Goal: Task Accomplishment & Management: Use online tool/utility

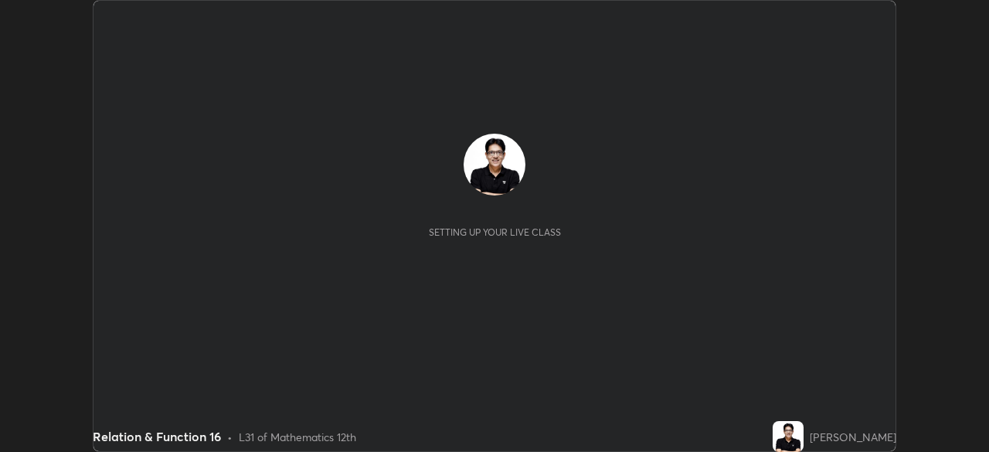
scroll to position [452, 988]
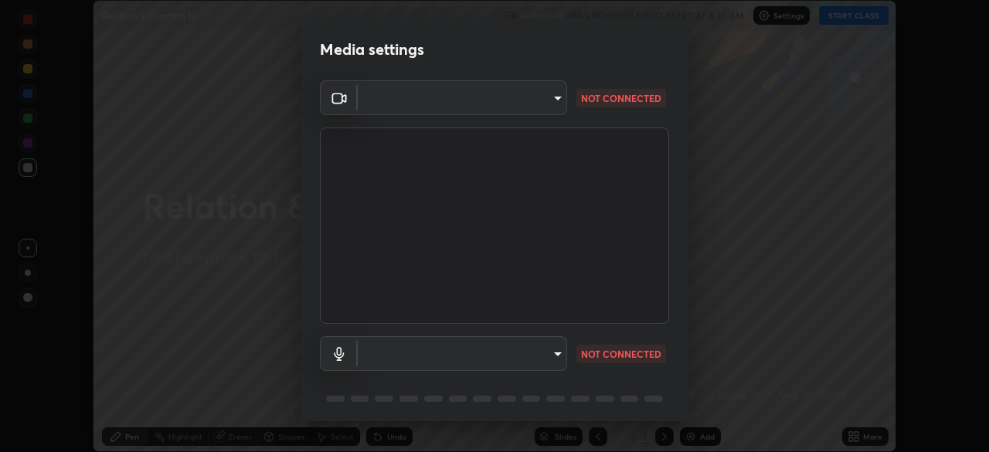
type input "11003169108368e38ef5ee379f7502217d3510ab11d565feef9ef3f21df555de"
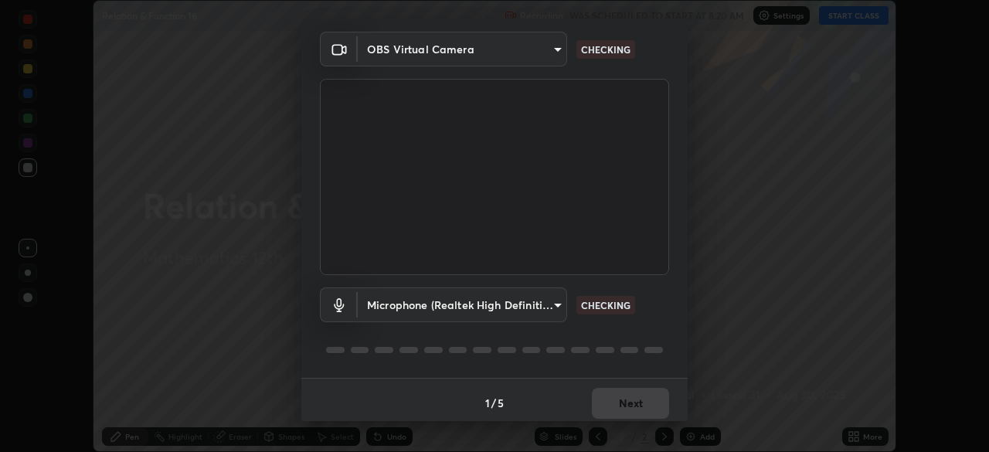
scroll to position [55, 0]
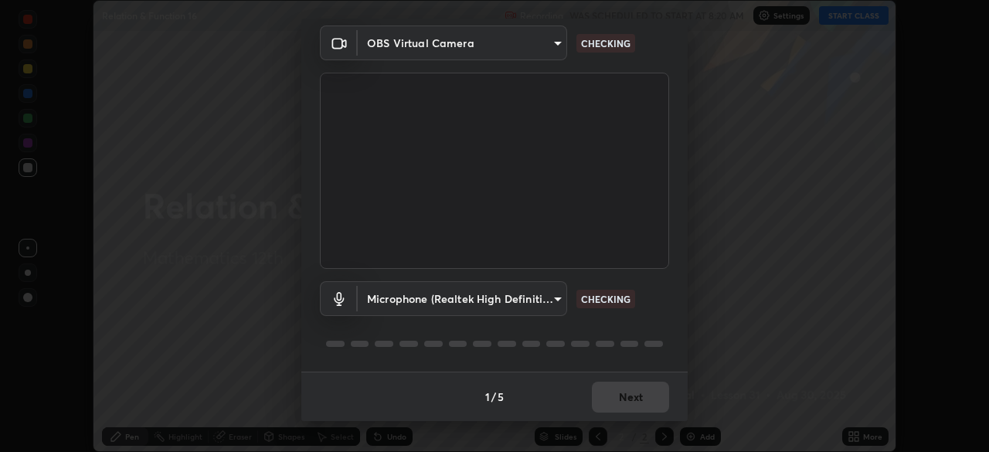
click at [538, 294] on body "Erase all Relation & Function 16 Recording WAS SCHEDULED TO START AT 8:20 AM Se…" at bounding box center [494, 226] width 989 height 452
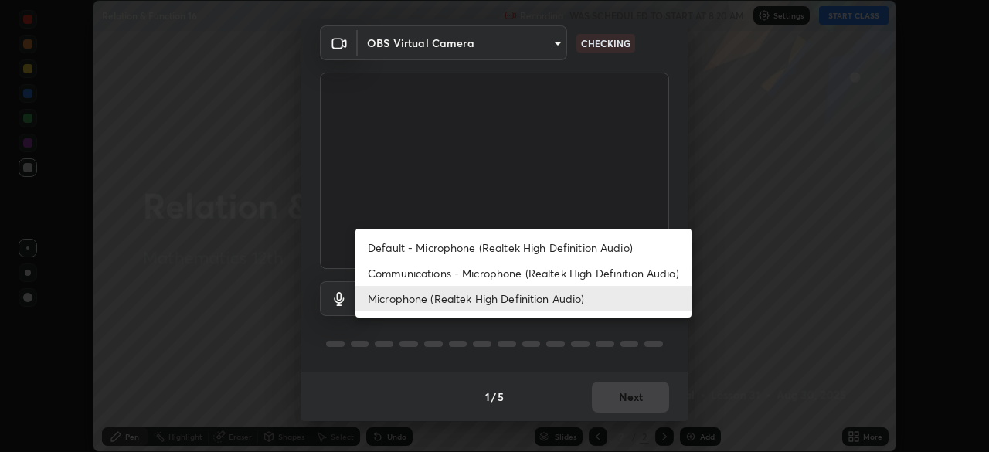
click at [546, 245] on li "Default - Microphone (Realtek High Definition Audio)" at bounding box center [523, 247] width 336 height 25
type input "default"
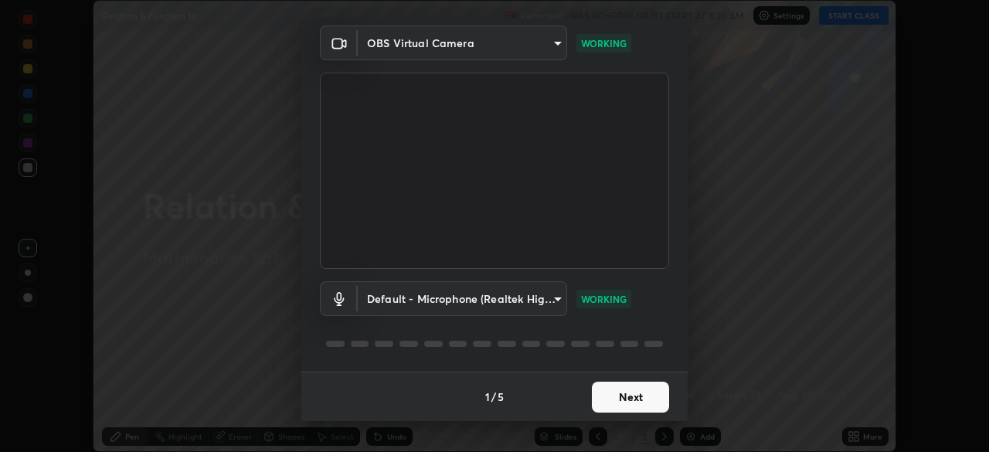
click at [633, 395] on button "Next" at bounding box center [630, 397] width 77 height 31
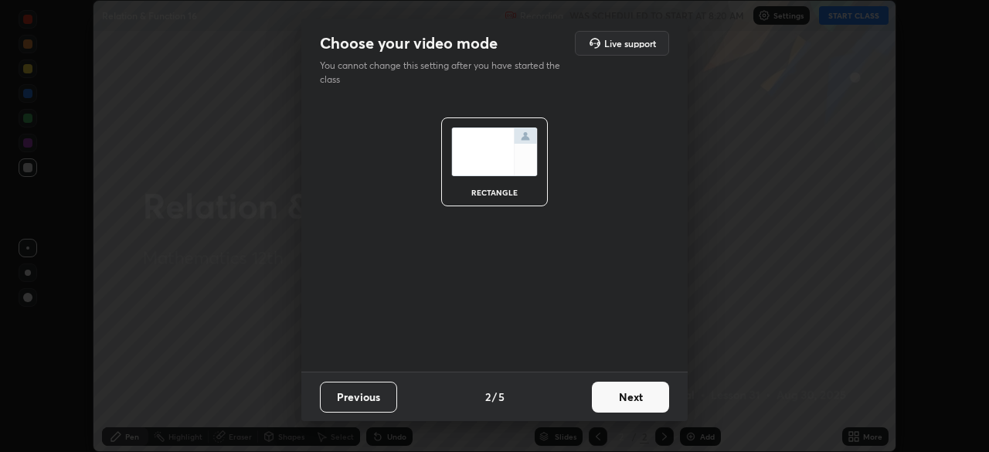
click at [634, 397] on button "Next" at bounding box center [630, 397] width 77 height 31
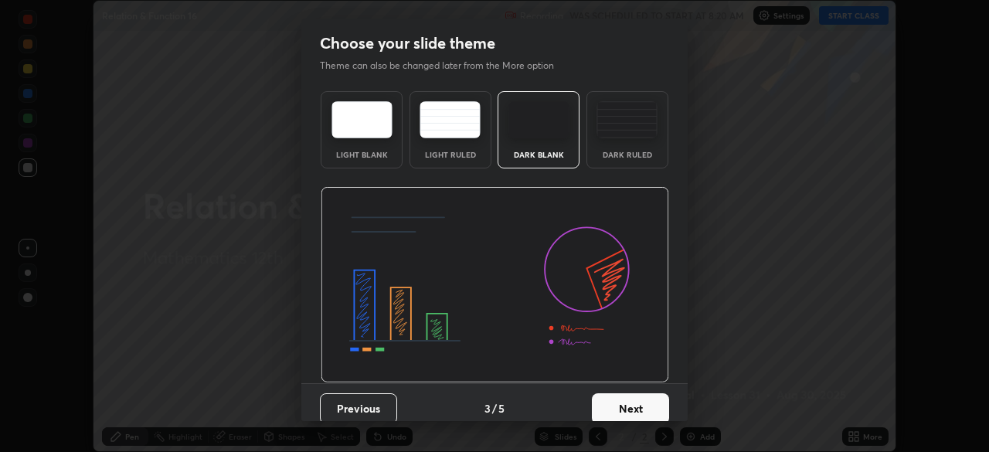
click at [642, 399] on button "Next" at bounding box center [630, 408] width 77 height 31
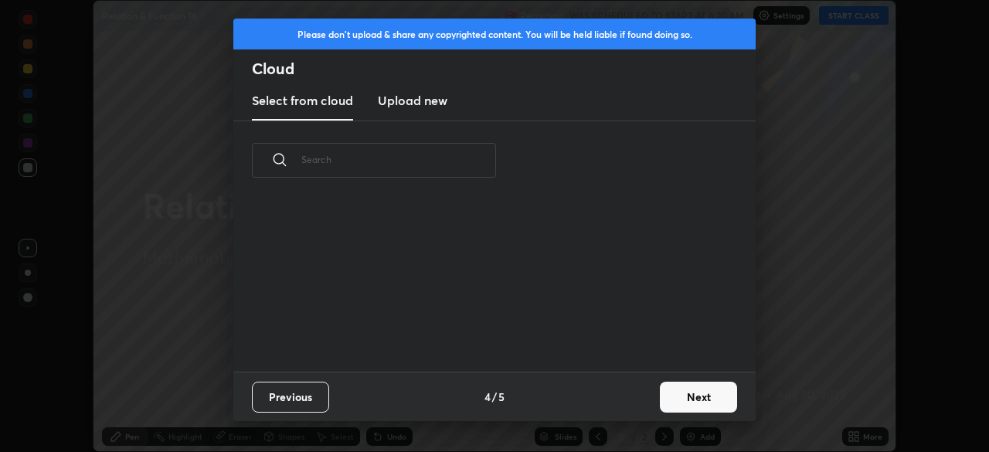
click at [684, 392] on button "Next" at bounding box center [698, 397] width 77 height 31
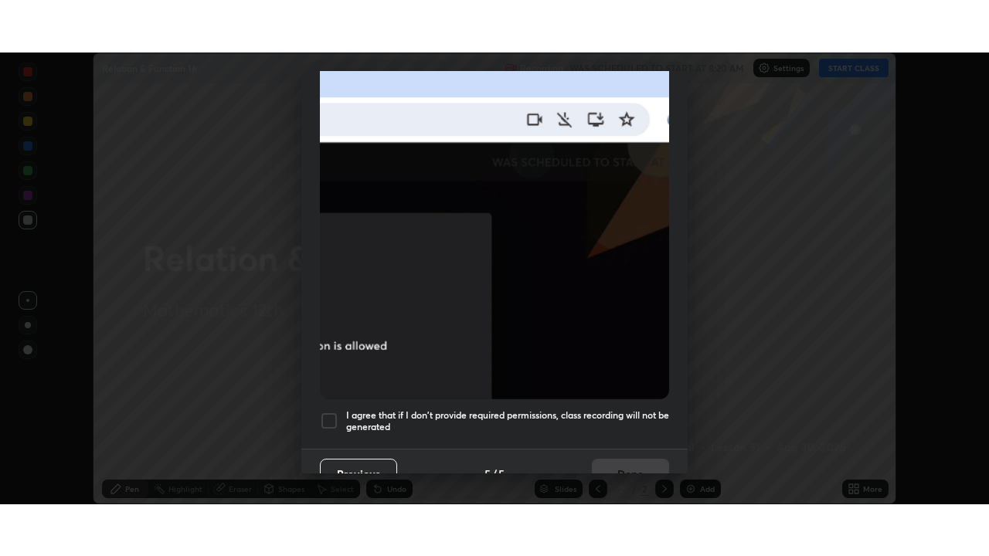
scroll to position [370, 0]
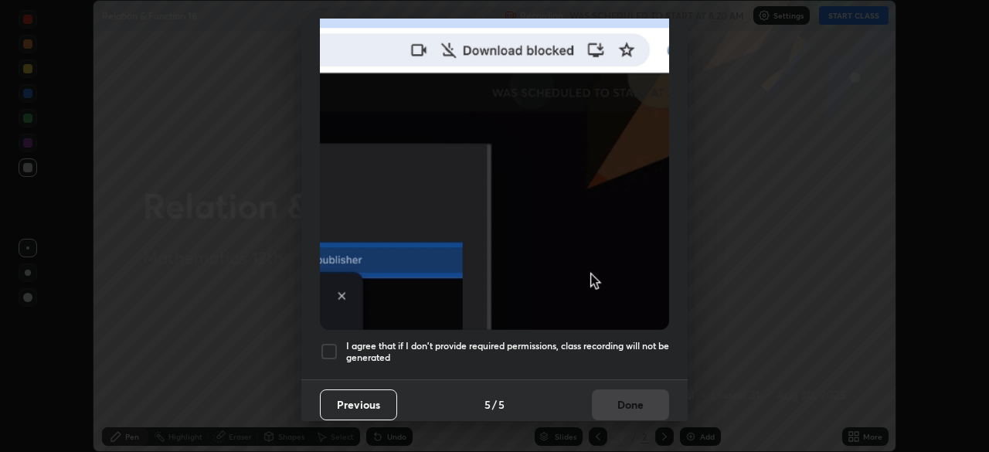
click at [628, 354] on h5 "I agree that if I don't provide required permissions, class recording will not …" at bounding box center [507, 352] width 323 height 24
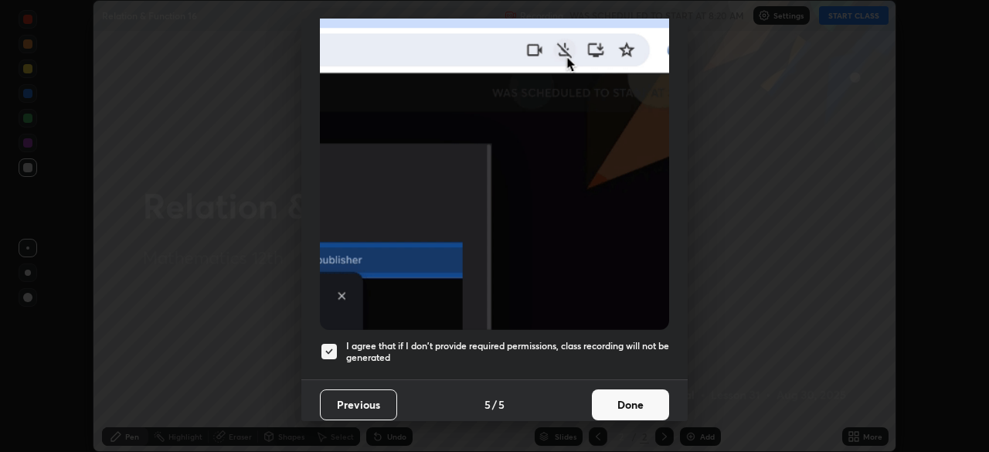
click at [634, 396] on button "Done" at bounding box center [630, 404] width 77 height 31
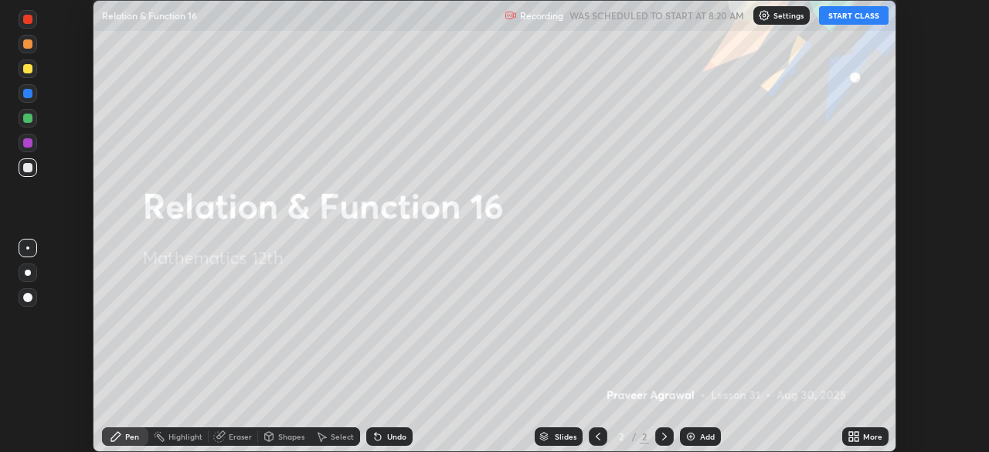
click at [850, 16] on button "START CLASS" at bounding box center [854, 15] width 70 height 19
click at [853, 435] on icon at bounding box center [851, 434] width 4 height 4
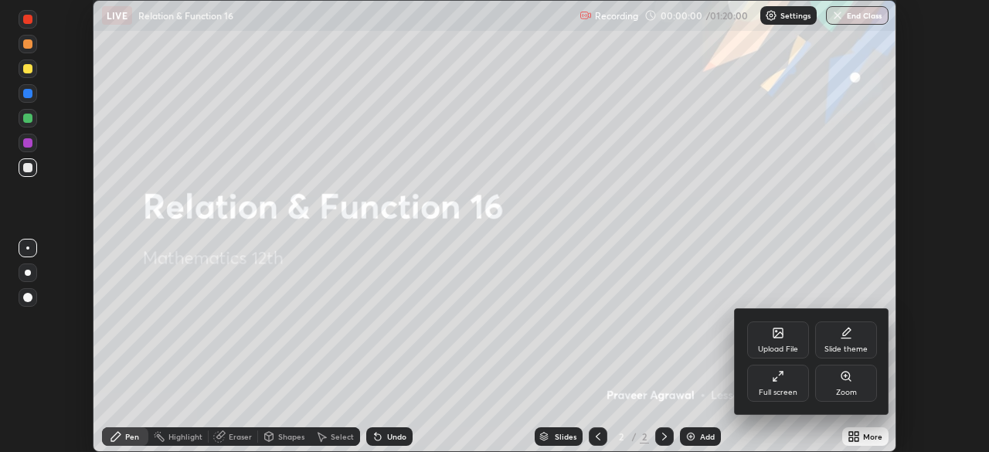
click at [779, 385] on div "Full screen" at bounding box center [778, 383] width 62 height 37
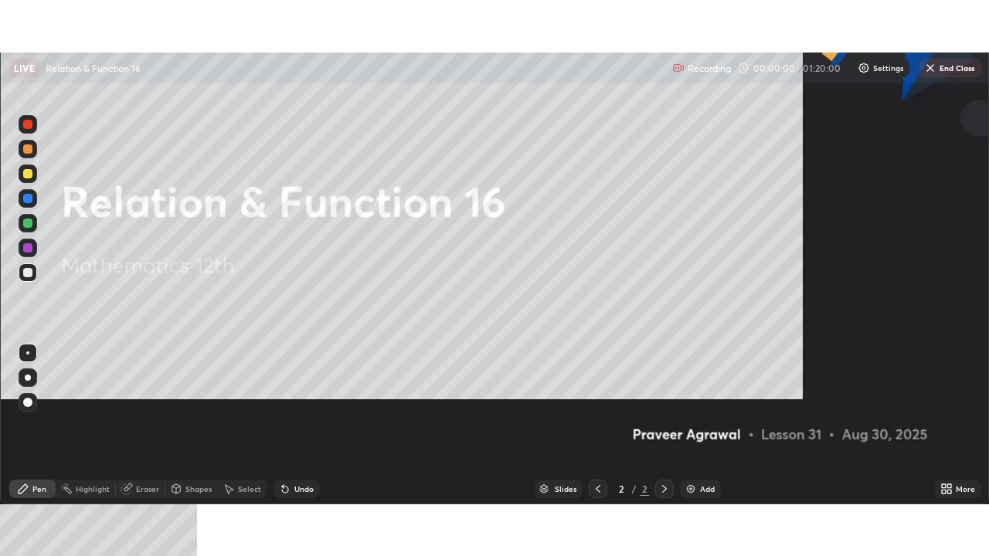
scroll to position [556, 989]
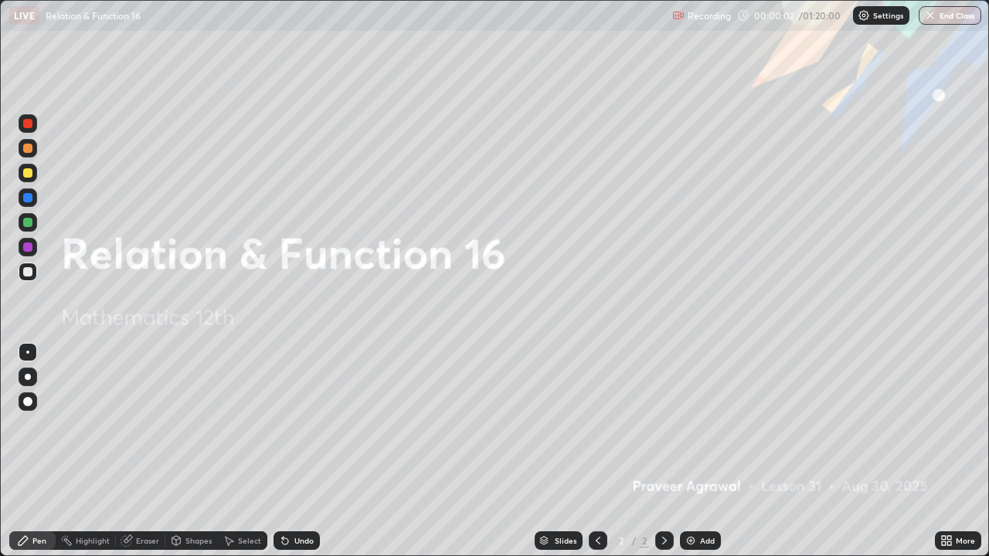
click at [688, 451] on img at bounding box center [690, 540] width 12 height 12
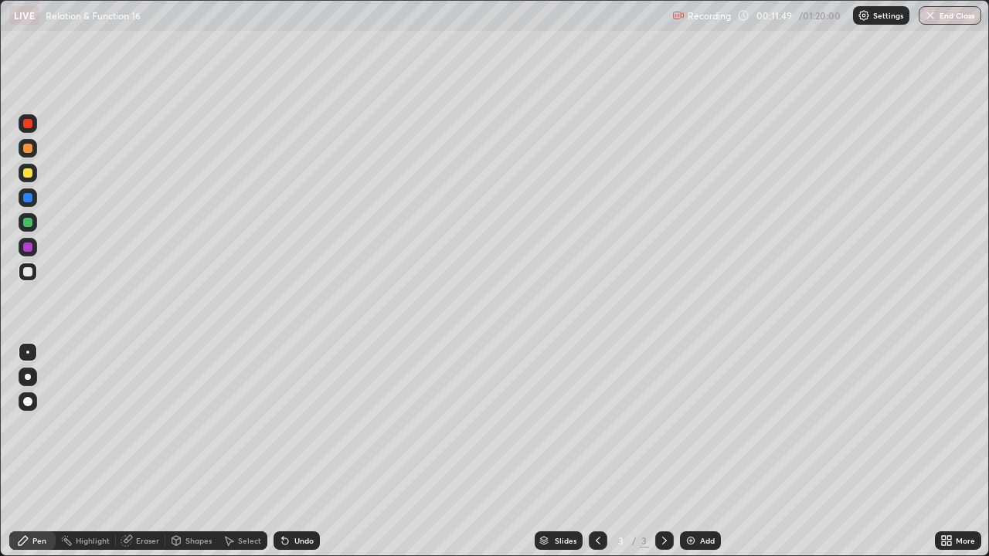
click at [690, 451] on img at bounding box center [690, 540] width 12 height 12
click at [295, 451] on div "Undo" at bounding box center [303, 541] width 19 height 8
click at [297, 451] on div "Undo" at bounding box center [303, 541] width 19 height 8
click at [298, 451] on div "Undo" at bounding box center [303, 541] width 19 height 8
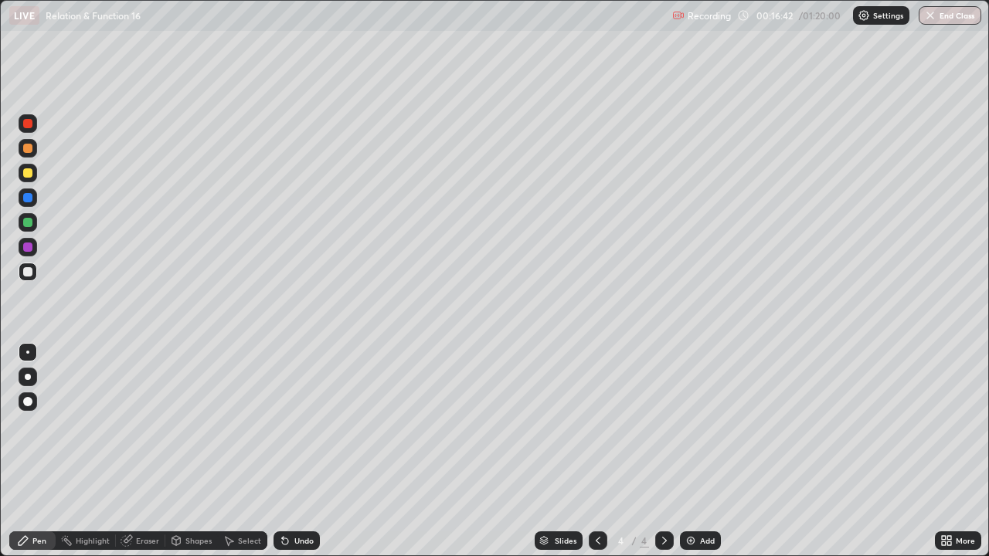
click at [243, 451] on div "Select" at bounding box center [249, 541] width 23 height 8
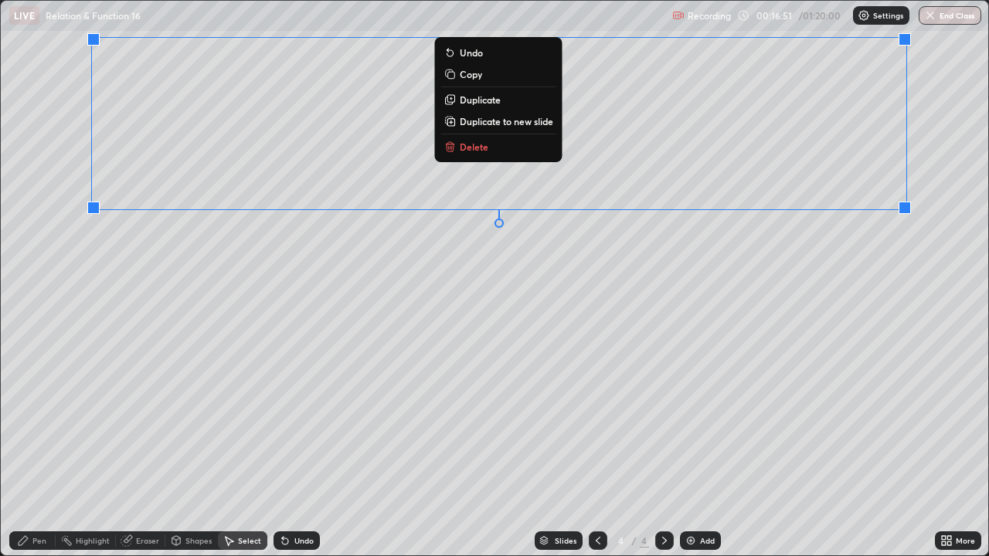
click at [894, 280] on div "0 ° Undo Copy Duplicate Duplicate to new slide Delete" at bounding box center [494, 278] width 987 height 555
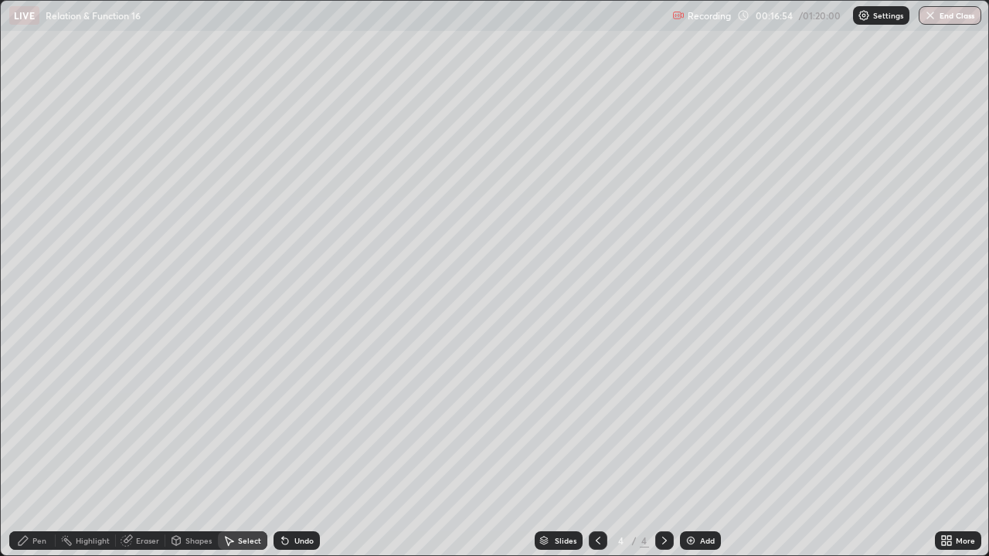
click at [50, 451] on div "Pen" at bounding box center [32, 540] width 46 height 19
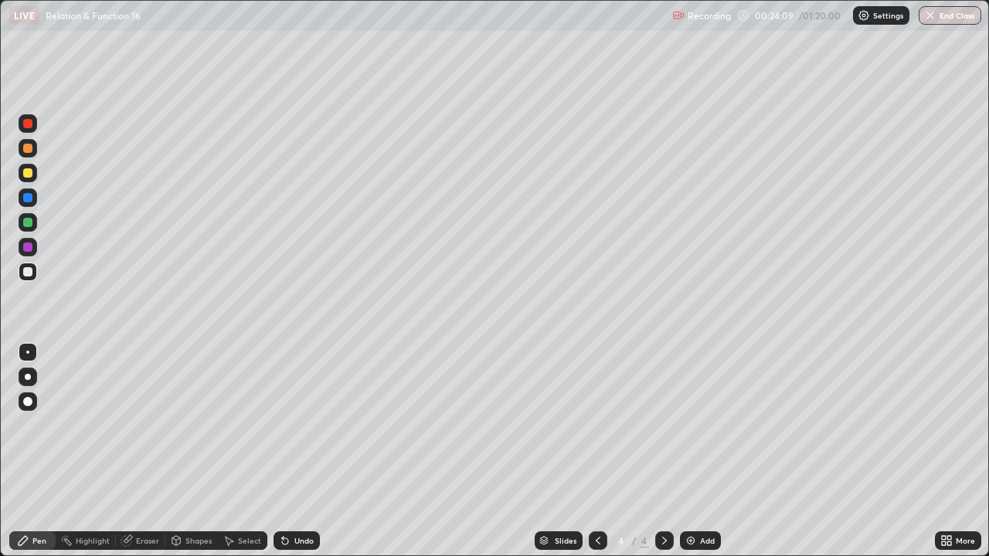
click at [689, 451] on img at bounding box center [690, 540] width 12 height 12
click at [691, 451] on img at bounding box center [690, 540] width 12 height 12
click at [690, 451] on img at bounding box center [690, 540] width 12 height 12
click at [31, 172] on div at bounding box center [27, 172] width 9 height 9
click at [292, 451] on div "Undo" at bounding box center [296, 540] width 46 height 19
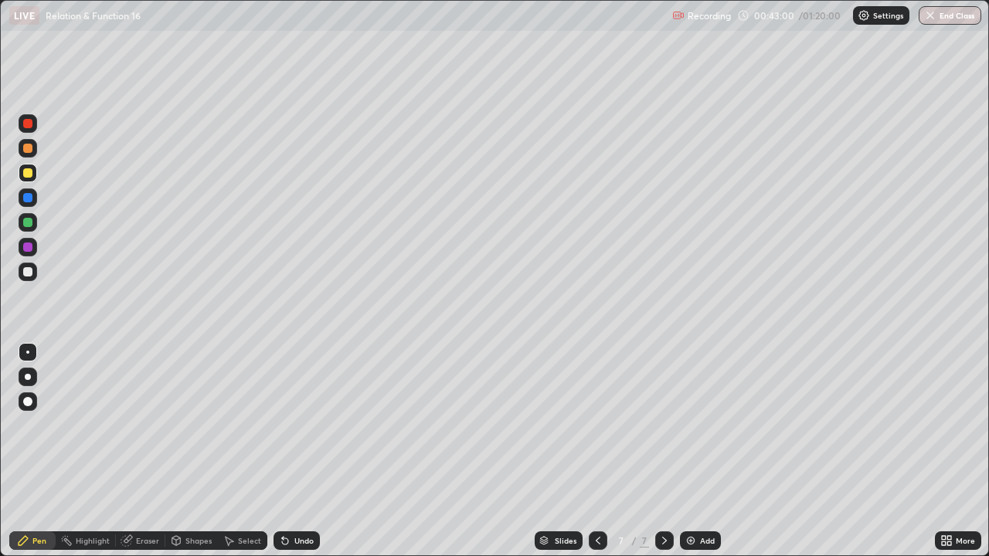
click at [291, 451] on div "Undo" at bounding box center [296, 540] width 46 height 19
click at [30, 271] on div at bounding box center [27, 271] width 9 height 9
click at [30, 176] on div at bounding box center [27, 172] width 9 height 9
click at [31, 222] on div at bounding box center [27, 222] width 9 height 9
click at [29, 173] on div at bounding box center [27, 172] width 9 height 9
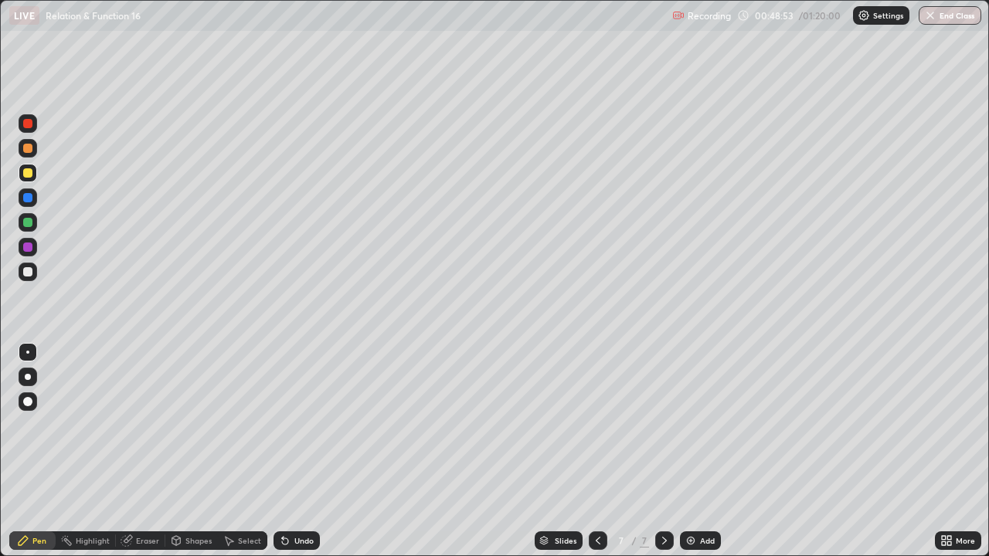
click at [32, 224] on div at bounding box center [27, 222] width 9 height 9
click at [28, 196] on div at bounding box center [27, 197] width 9 height 9
click at [29, 270] on div at bounding box center [27, 271] width 9 height 9
click at [688, 451] on img at bounding box center [690, 540] width 12 height 12
click at [29, 173] on div at bounding box center [27, 172] width 9 height 9
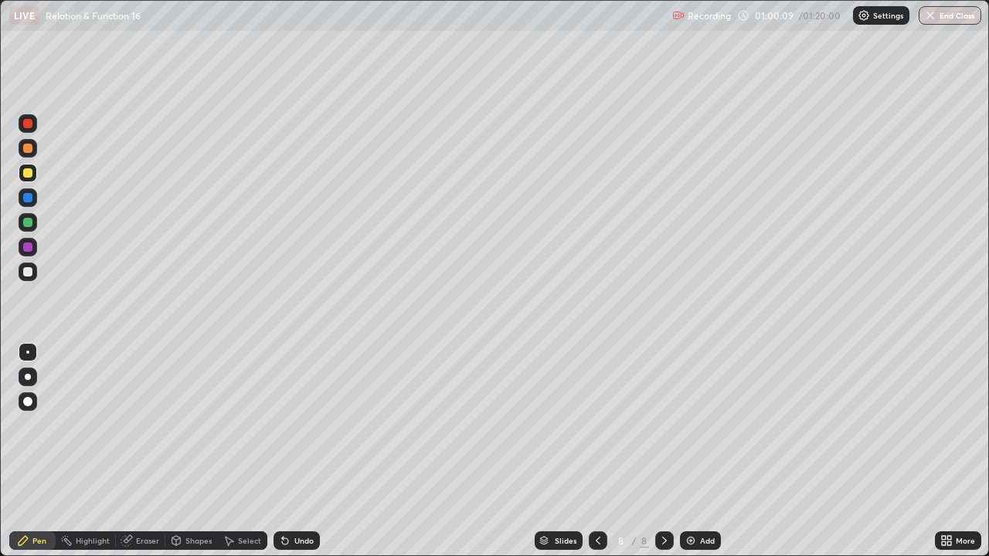
click at [30, 222] on div at bounding box center [27, 222] width 9 height 9
click at [29, 272] on div at bounding box center [27, 271] width 9 height 9
click at [31, 223] on div at bounding box center [27, 222] width 9 height 9
click at [29, 197] on div at bounding box center [27, 197] width 9 height 9
click at [28, 270] on div at bounding box center [27, 271] width 9 height 9
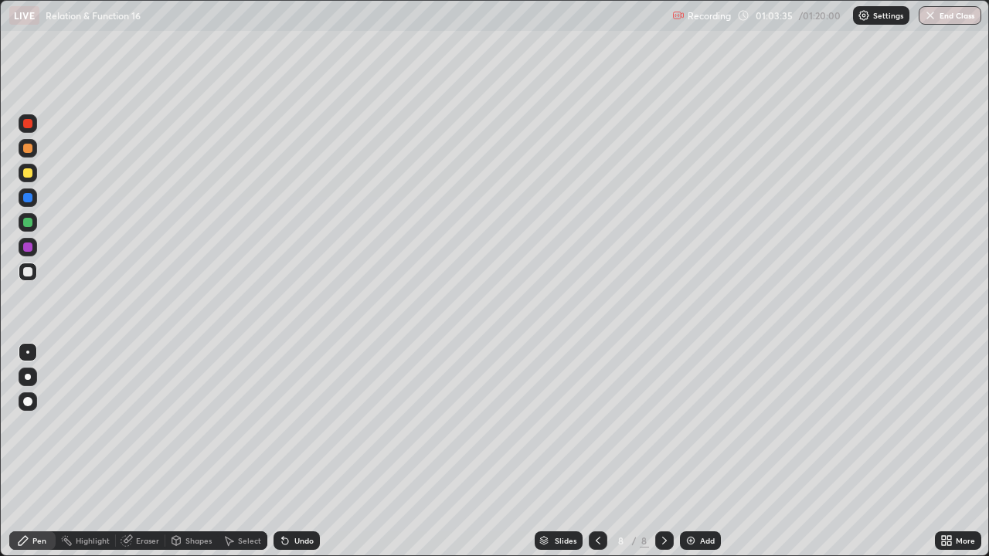
click at [148, 451] on div "Eraser" at bounding box center [147, 541] width 23 height 8
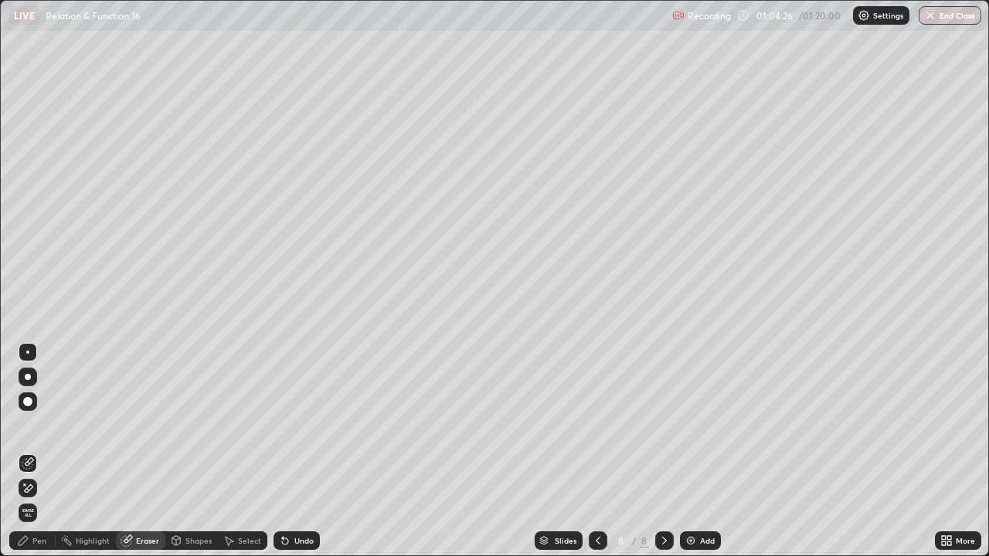
click at [44, 451] on div "Pen" at bounding box center [39, 541] width 14 height 8
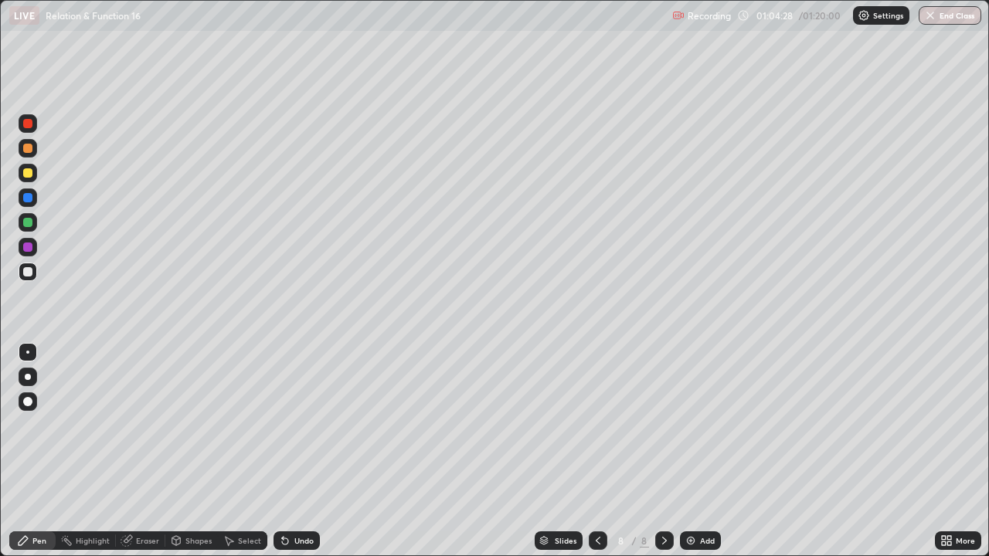
click at [248, 451] on div "Select" at bounding box center [249, 541] width 23 height 8
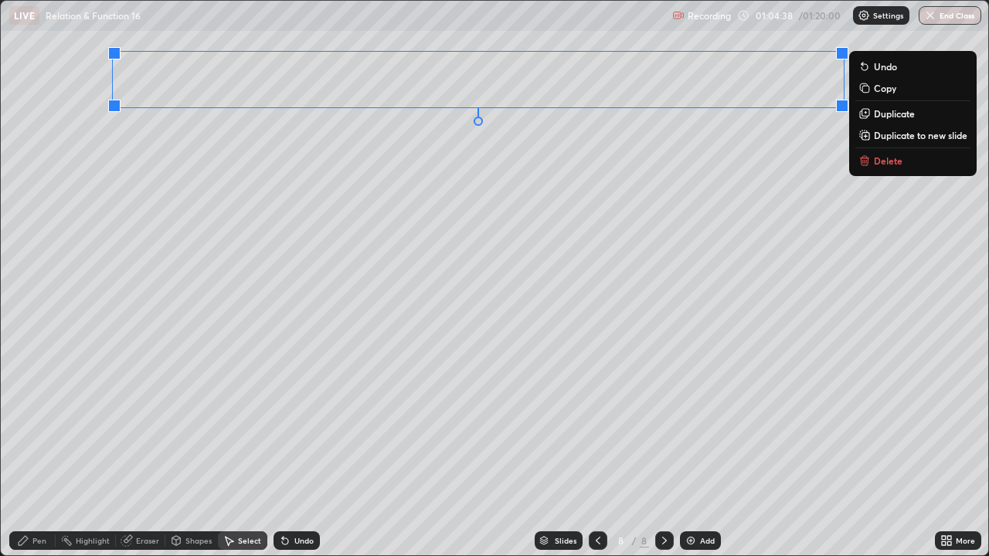
click at [889, 137] on p "Duplicate to new slide" at bounding box center [920, 135] width 93 height 12
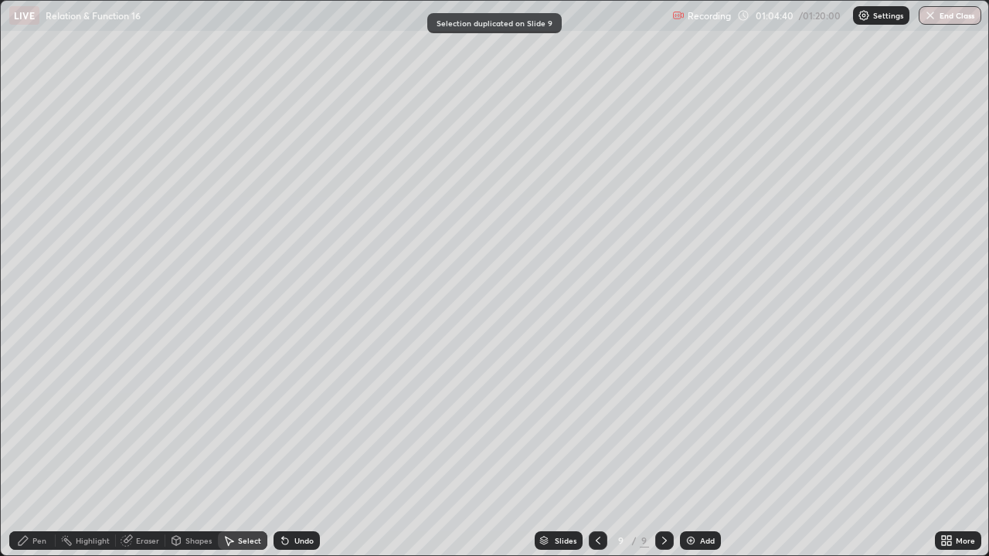
click at [151, 451] on div "Eraser" at bounding box center [147, 541] width 23 height 8
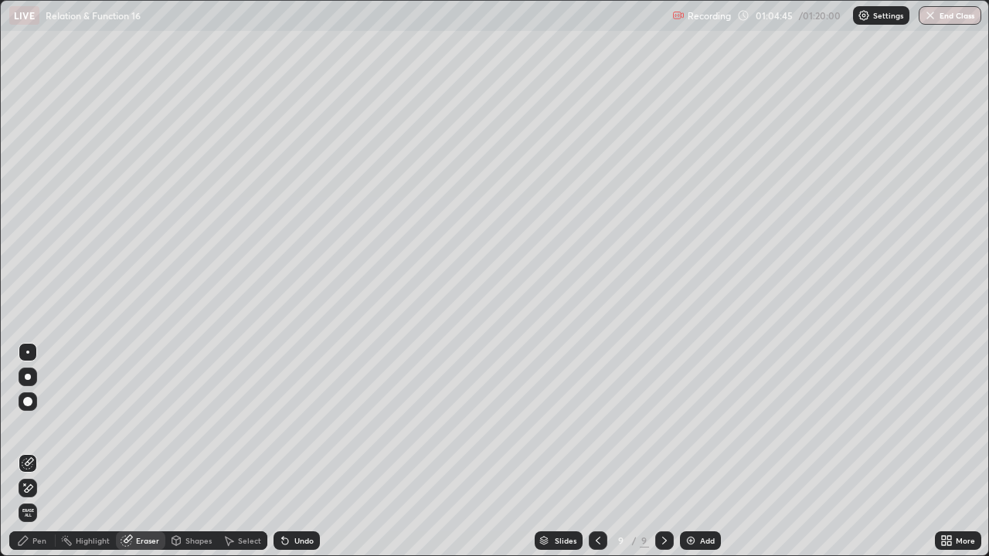
click at [49, 451] on div "Pen" at bounding box center [32, 540] width 46 height 19
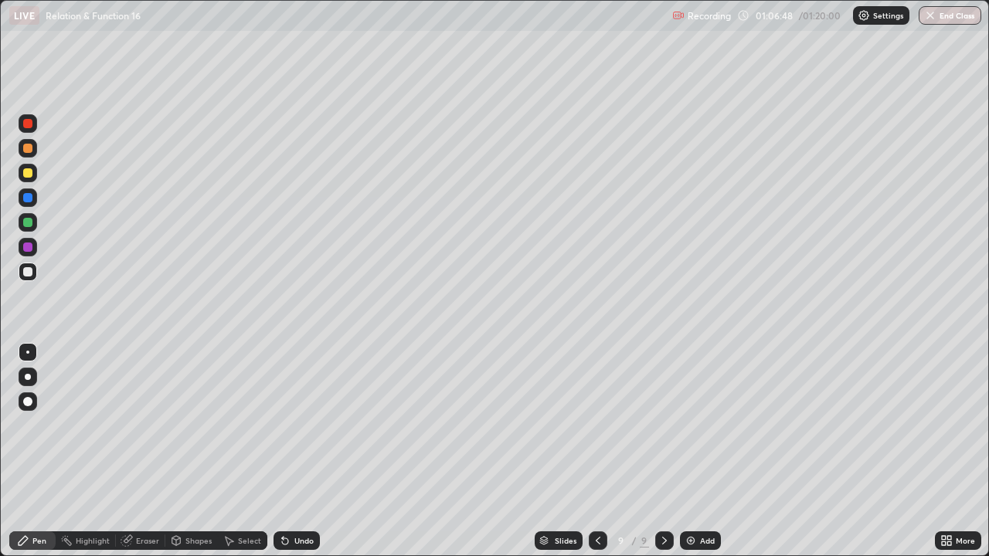
click at [30, 170] on div at bounding box center [27, 172] width 9 height 9
click at [29, 223] on div at bounding box center [27, 222] width 9 height 9
click at [299, 451] on div "Undo" at bounding box center [296, 540] width 46 height 19
click at [304, 451] on div "Undo" at bounding box center [296, 540] width 46 height 19
click at [29, 197] on div at bounding box center [27, 197] width 9 height 9
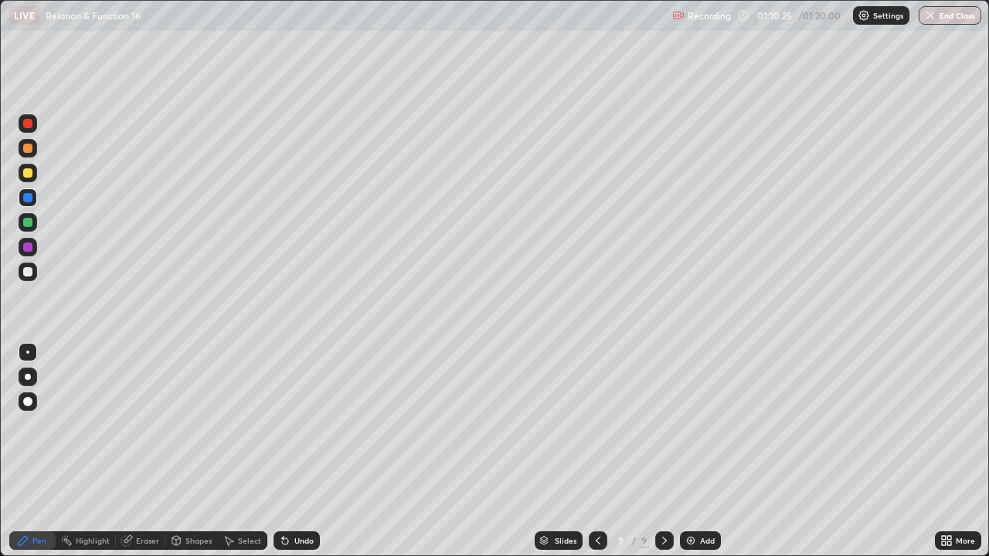
click at [29, 272] on div at bounding box center [27, 271] width 9 height 9
click at [597, 451] on icon at bounding box center [598, 540] width 12 height 12
click at [943, 18] on button "End Class" at bounding box center [950, 15] width 61 height 19
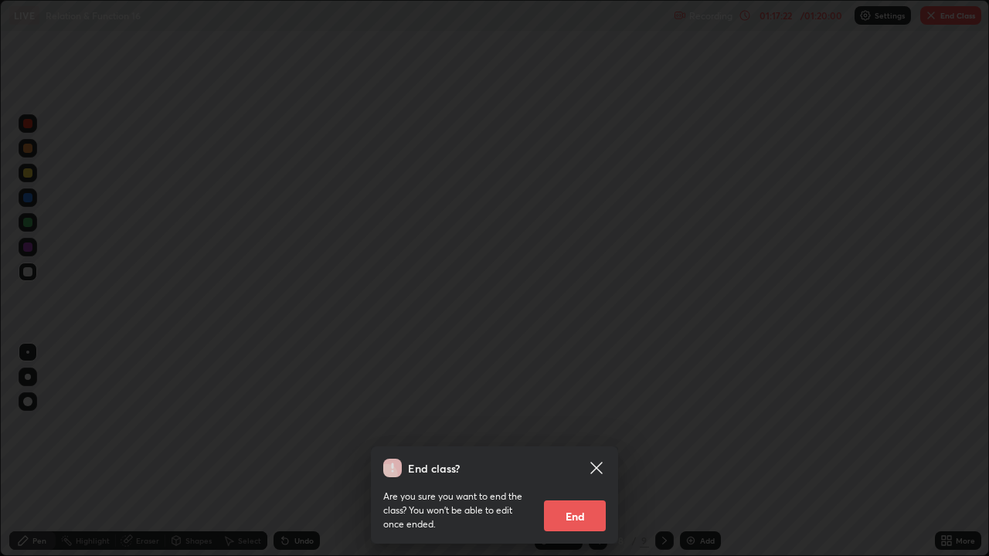
click at [577, 451] on button "End" at bounding box center [575, 516] width 62 height 31
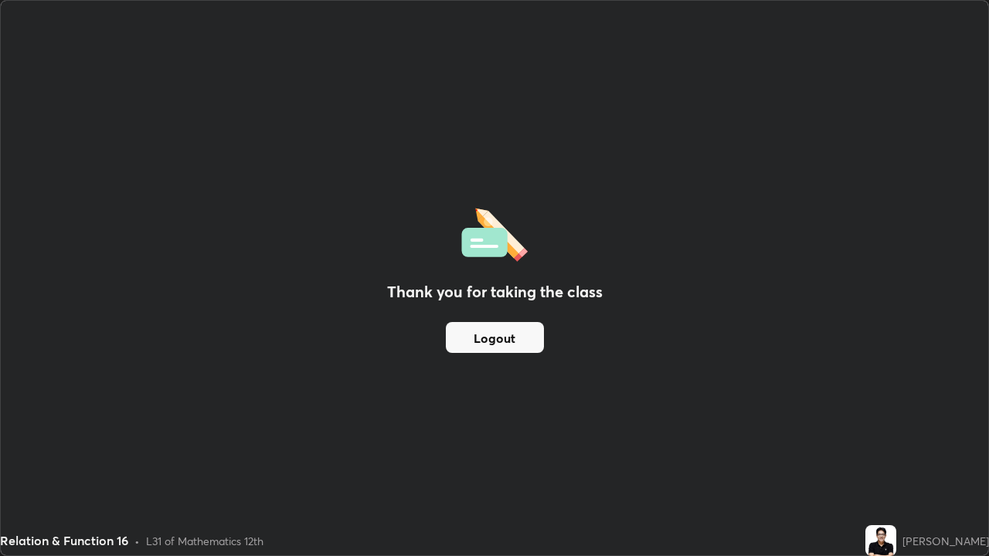
click at [521, 344] on button "Logout" at bounding box center [495, 337] width 98 height 31
